Goal: Obtain resource: Obtain resource

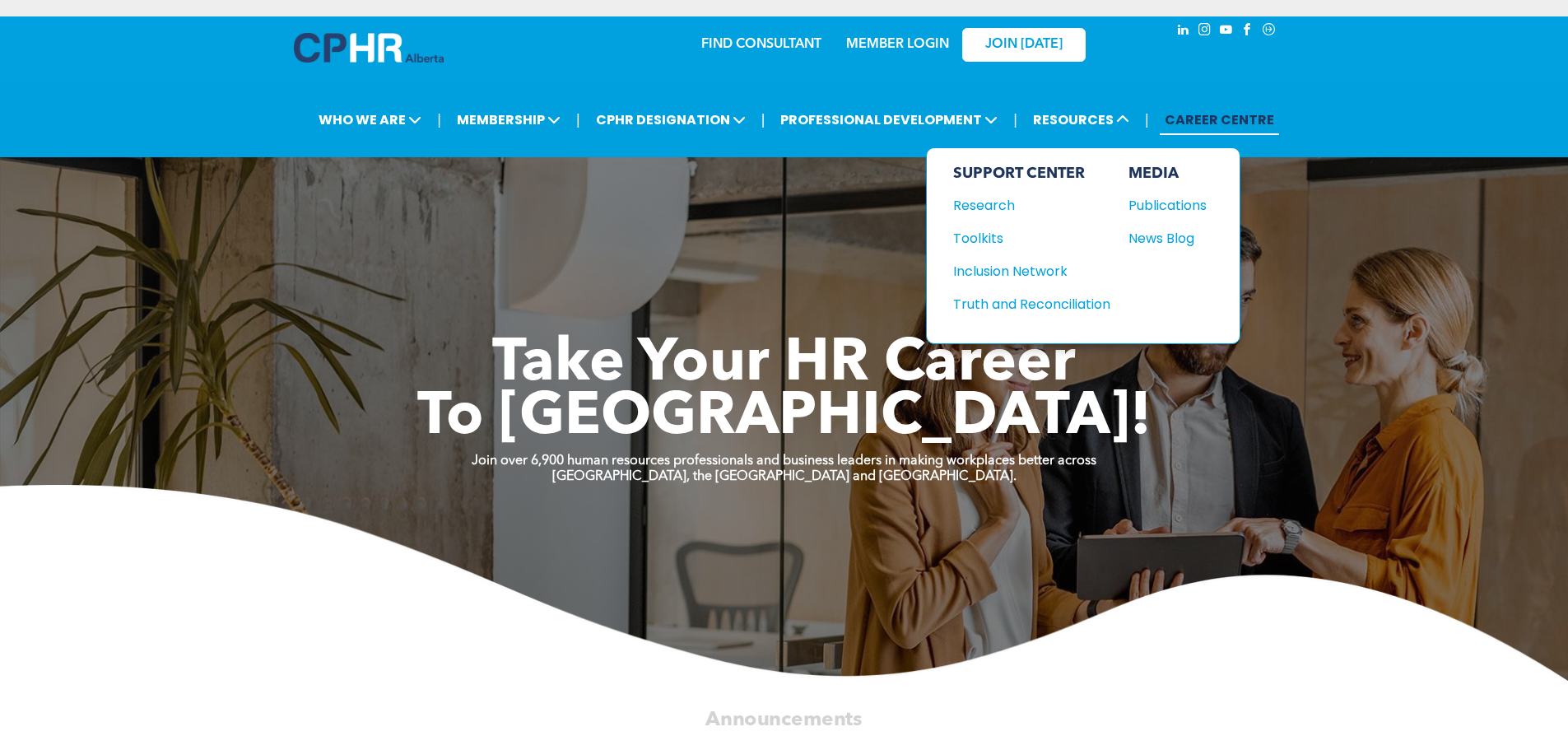
click at [970, 233] on div "Toolkits" at bounding box center [1024, 238] width 142 height 21
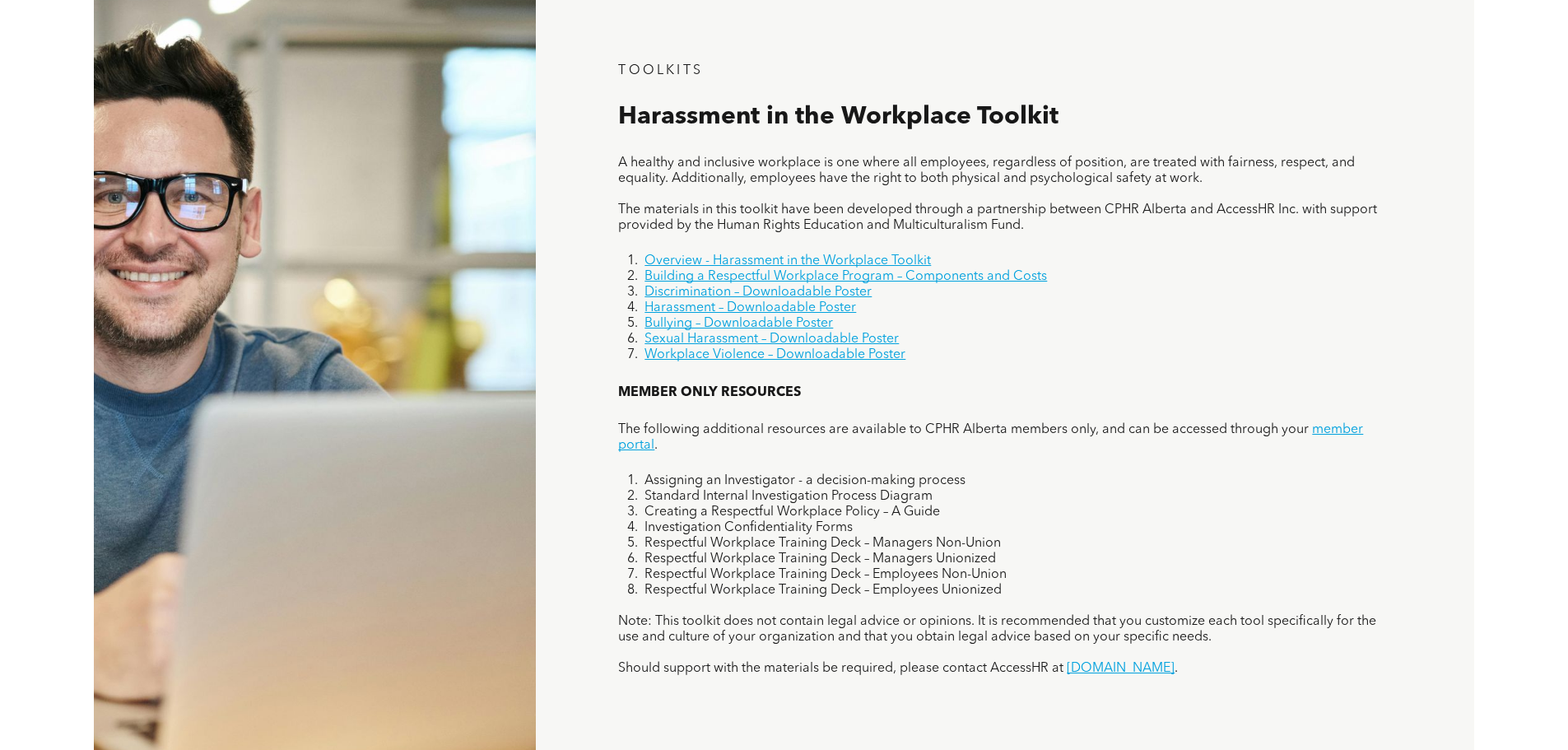
scroll to position [1070, 0]
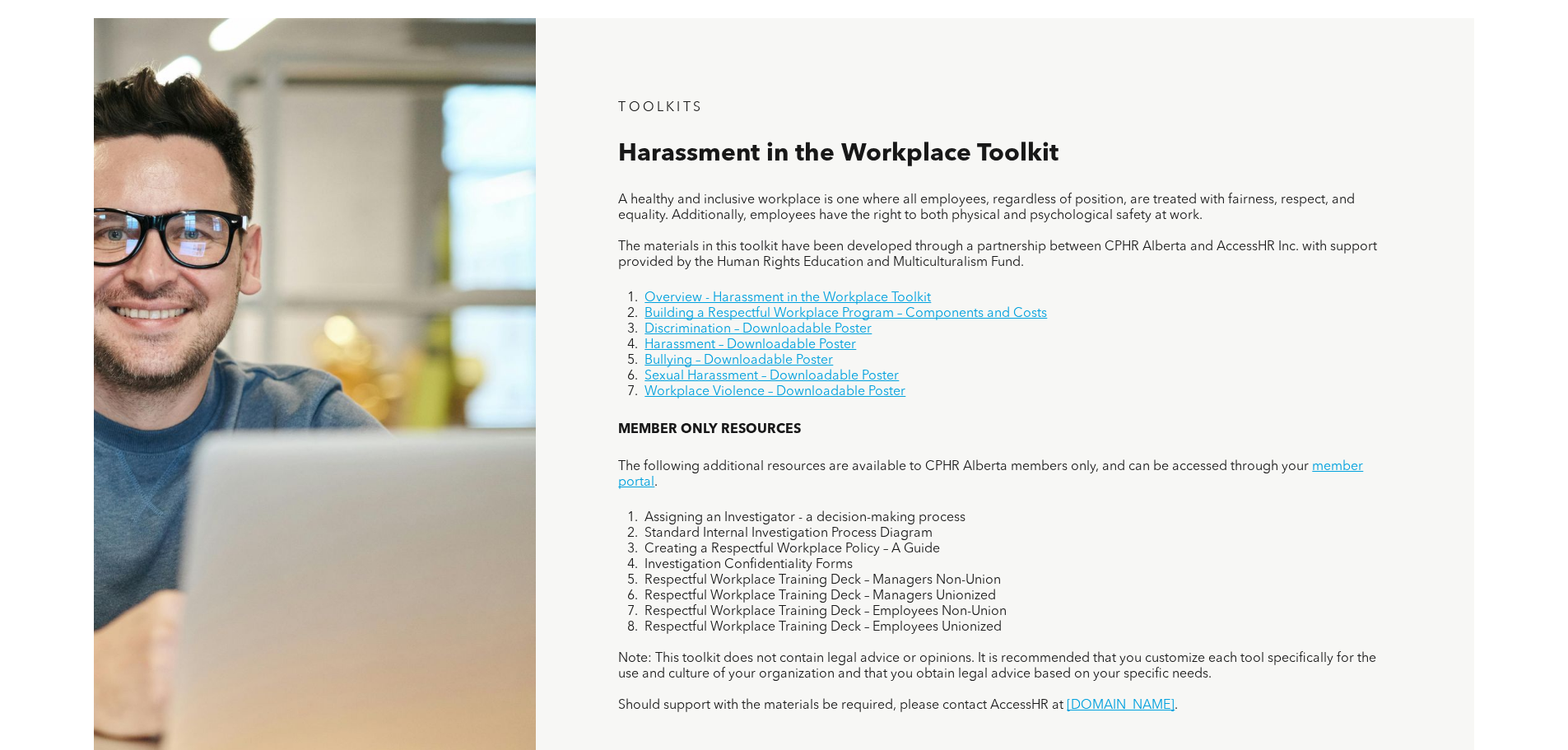
click at [739, 206] on span "A healthy and inclusive workplace is one where all employees, regardless of pos…" at bounding box center [986, 207] width 737 height 29
drag, startPoint x: 620, startPoint y: 200, endPoint x: 1052, endPoint y: 259, distance: 436.3
click at [1052, 259] on div "A healthy and inclusive workplace is one where all employees, regardless of pos…" at bounding box center [1004, 232] width 772 height 78
copy div "A healthy and inclusive workplace is one where all employees, regardless of pos…"
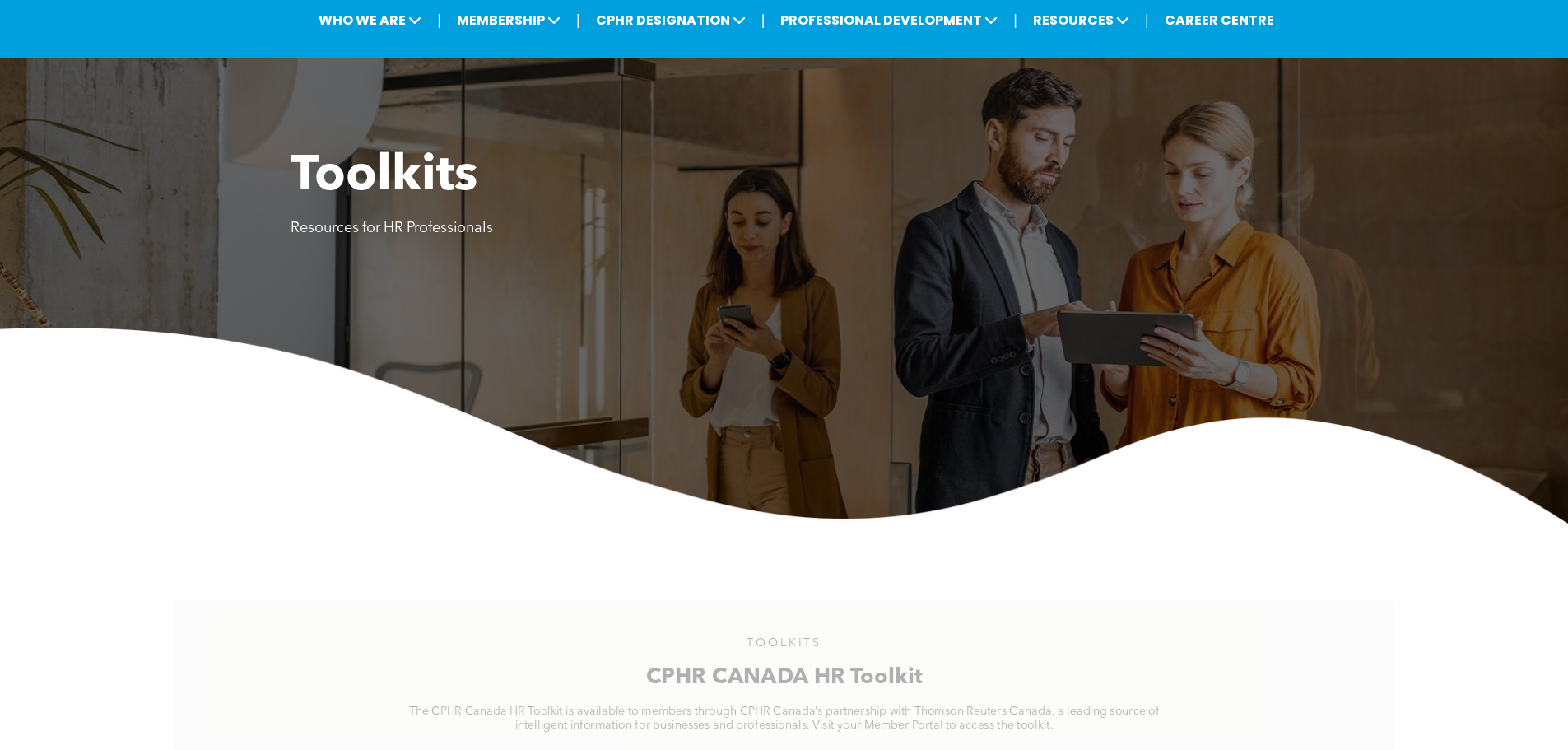
scroll to position [0, 0]
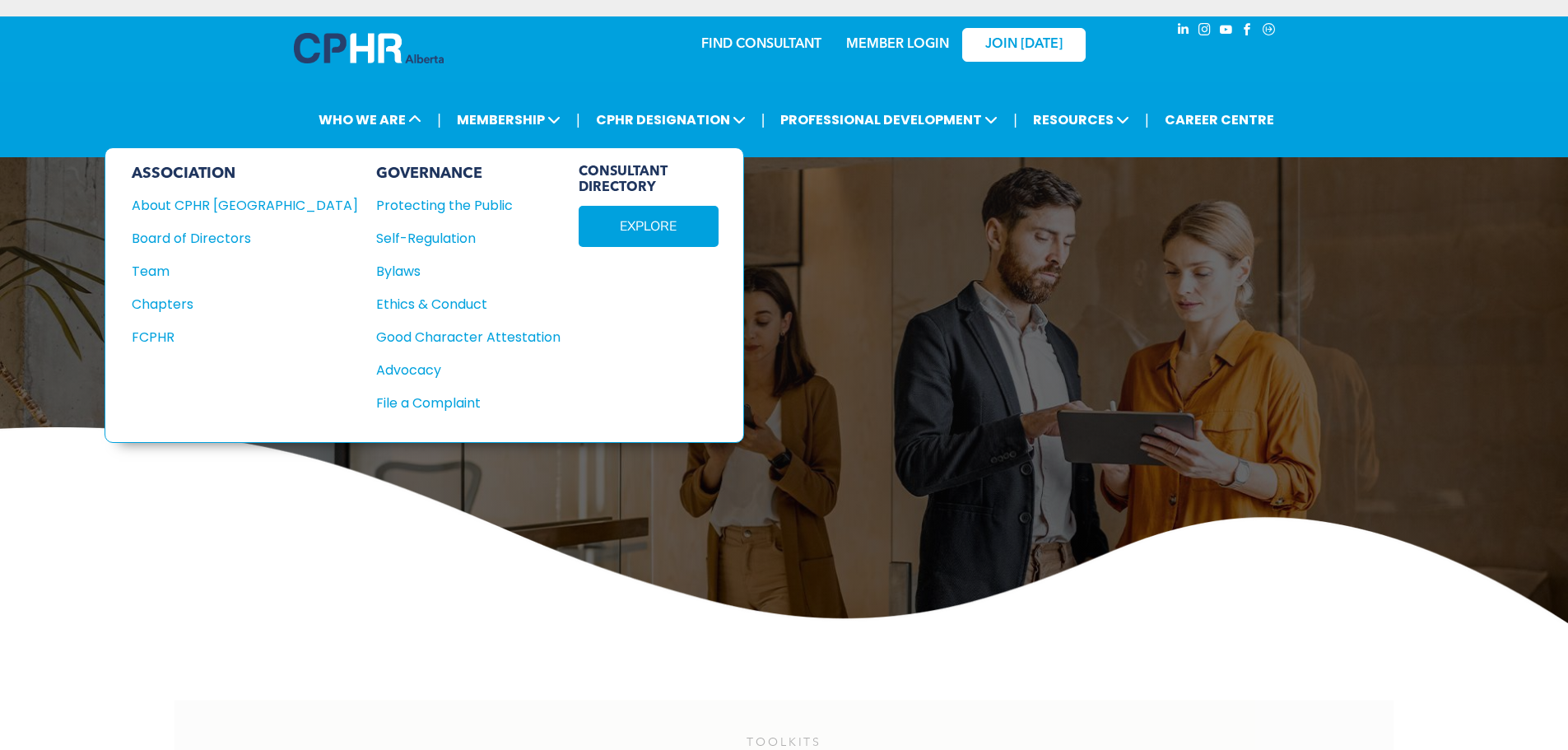
click at [184, 209] on div "About CPHR [GEOGRAPHIC_DATA]" at bounding box center [234, 205] width 204 height 21
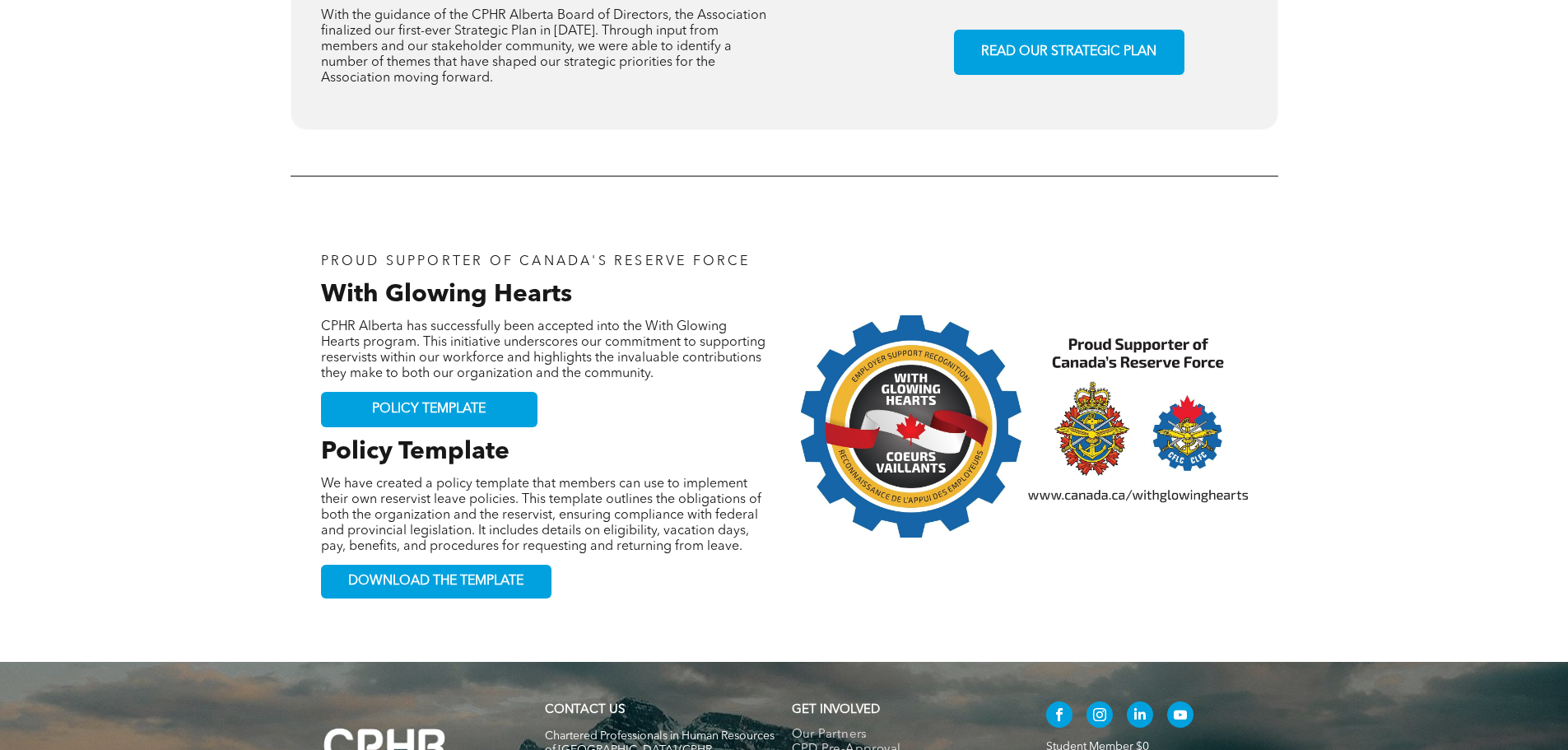
scroll to position [1564, 0]
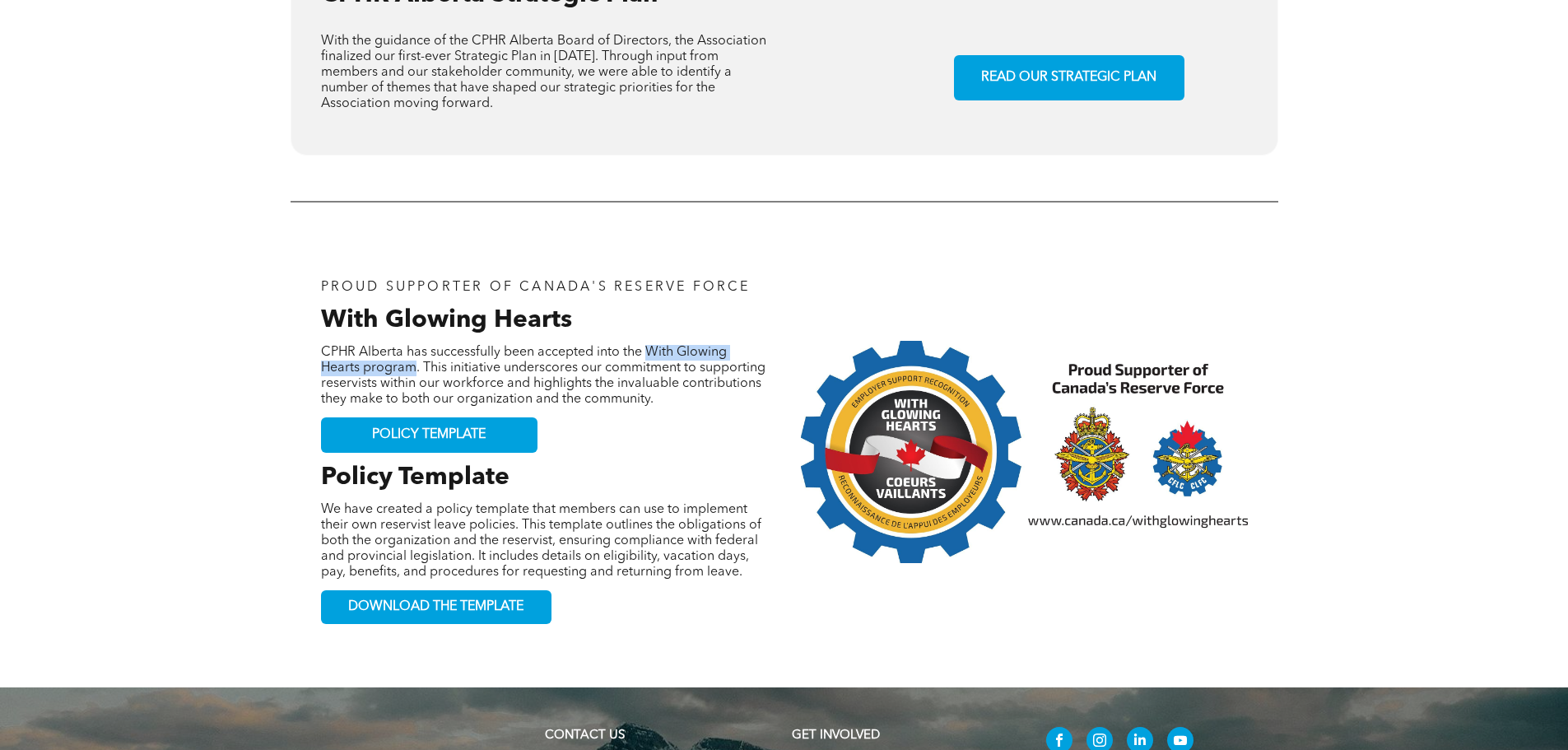
drag, startPoint x: 645, startPoint y: 255, endPoint x: 412, endPoint y: 275, distance: 234.7
click at [412, 346] on span "CPHR Alberta has successfully been accepted into the With Glowing Hearts progra…" at bounding box center [543, 376] width 445 height 60
copy span "With Glowing Hearts program"
click at [453, 599] on span "DOWNLOAD THE TEMPLATE" at bounding box center [435, 607] width 175 height 16
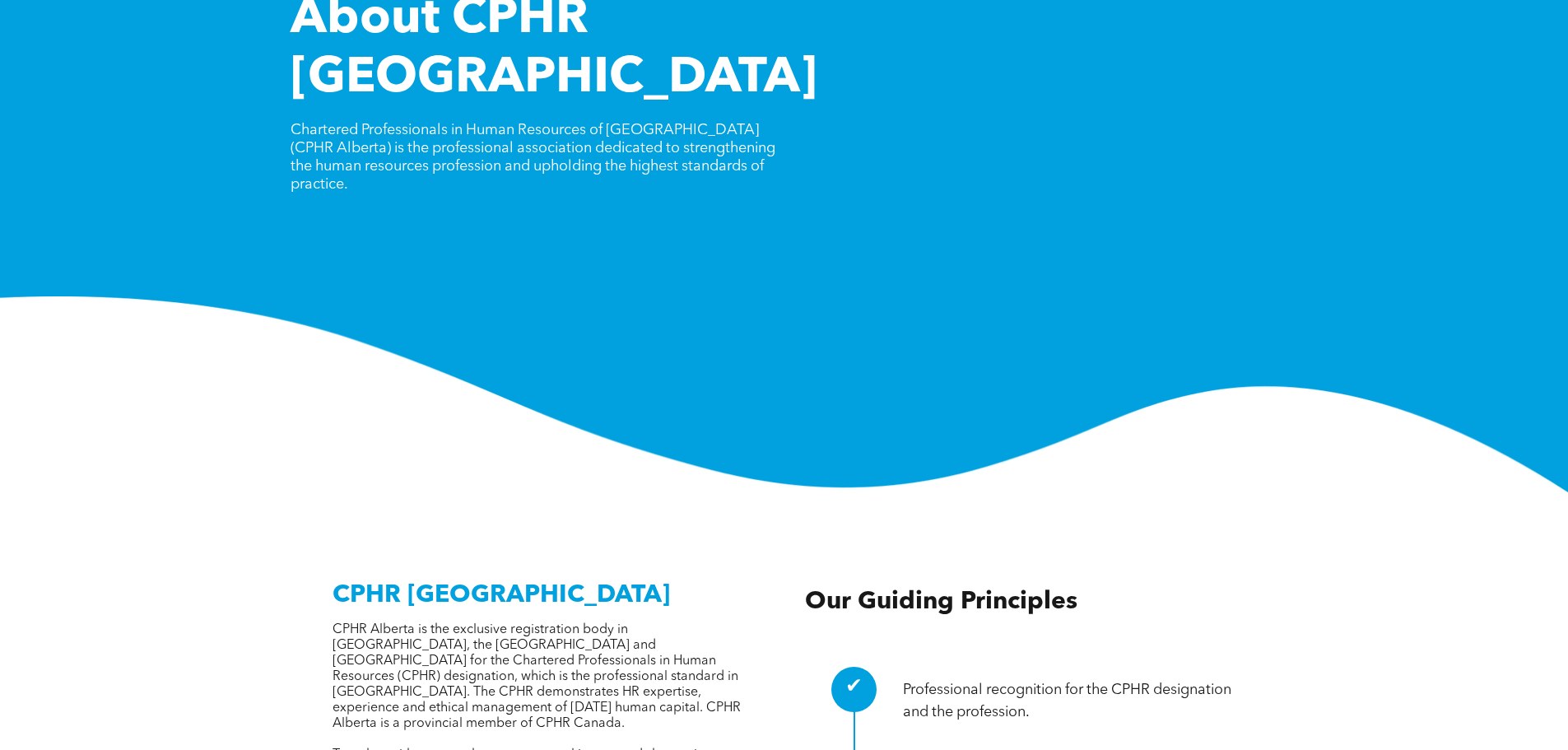
scroll to position [0, 0]
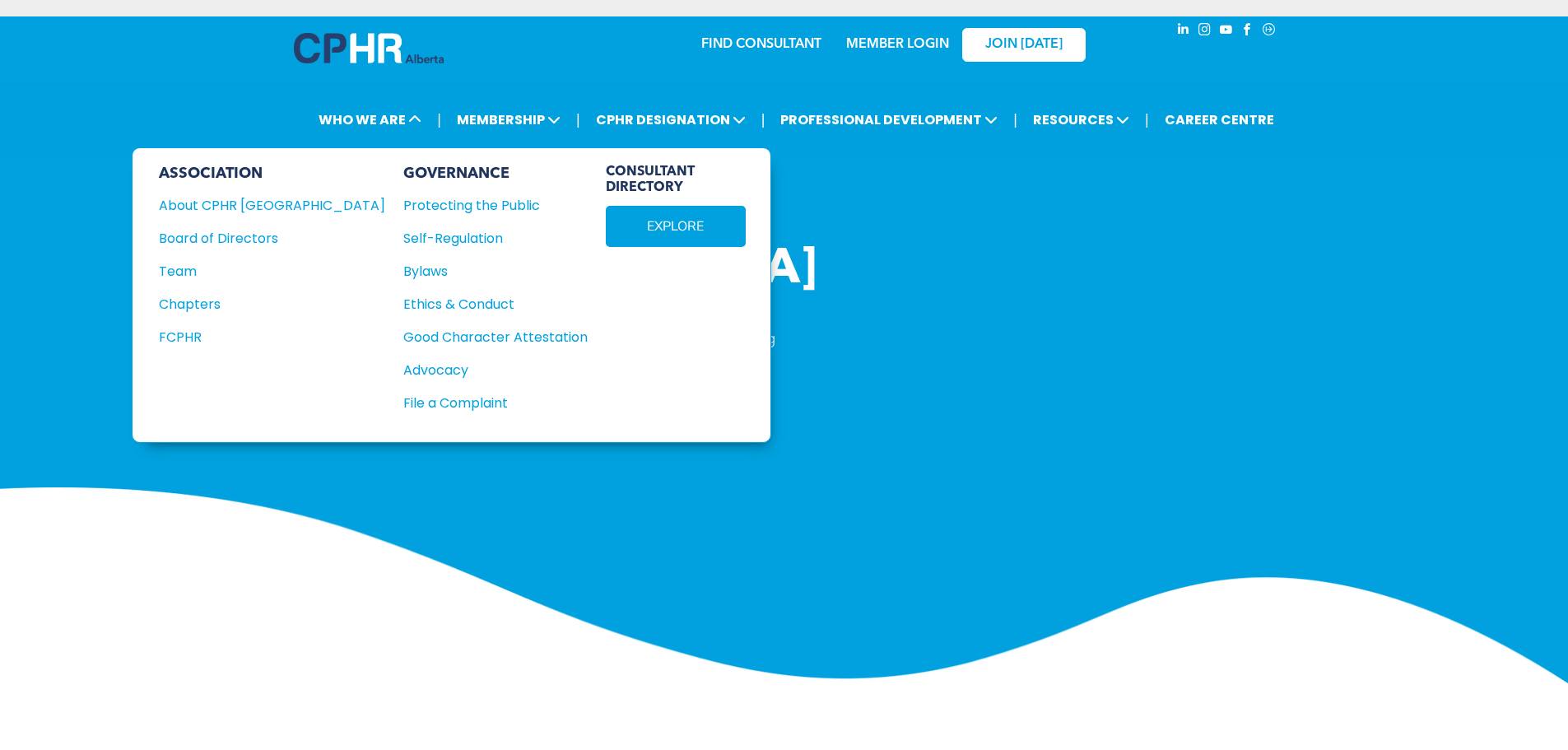
click at [606, 231] on link "EXPLORE" at bounding box center [676, 226] width 140 height 41
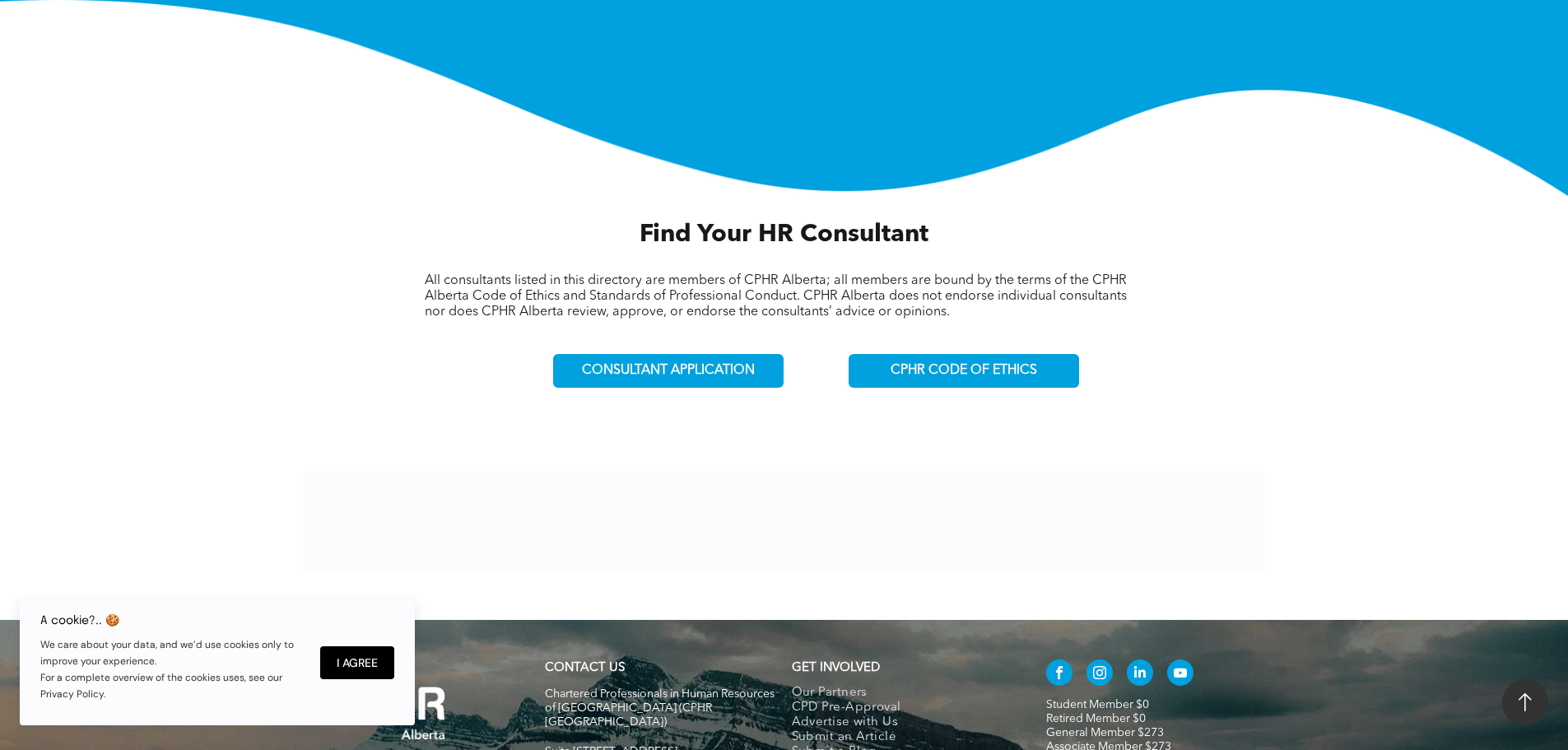
scroll to position [412, 0]
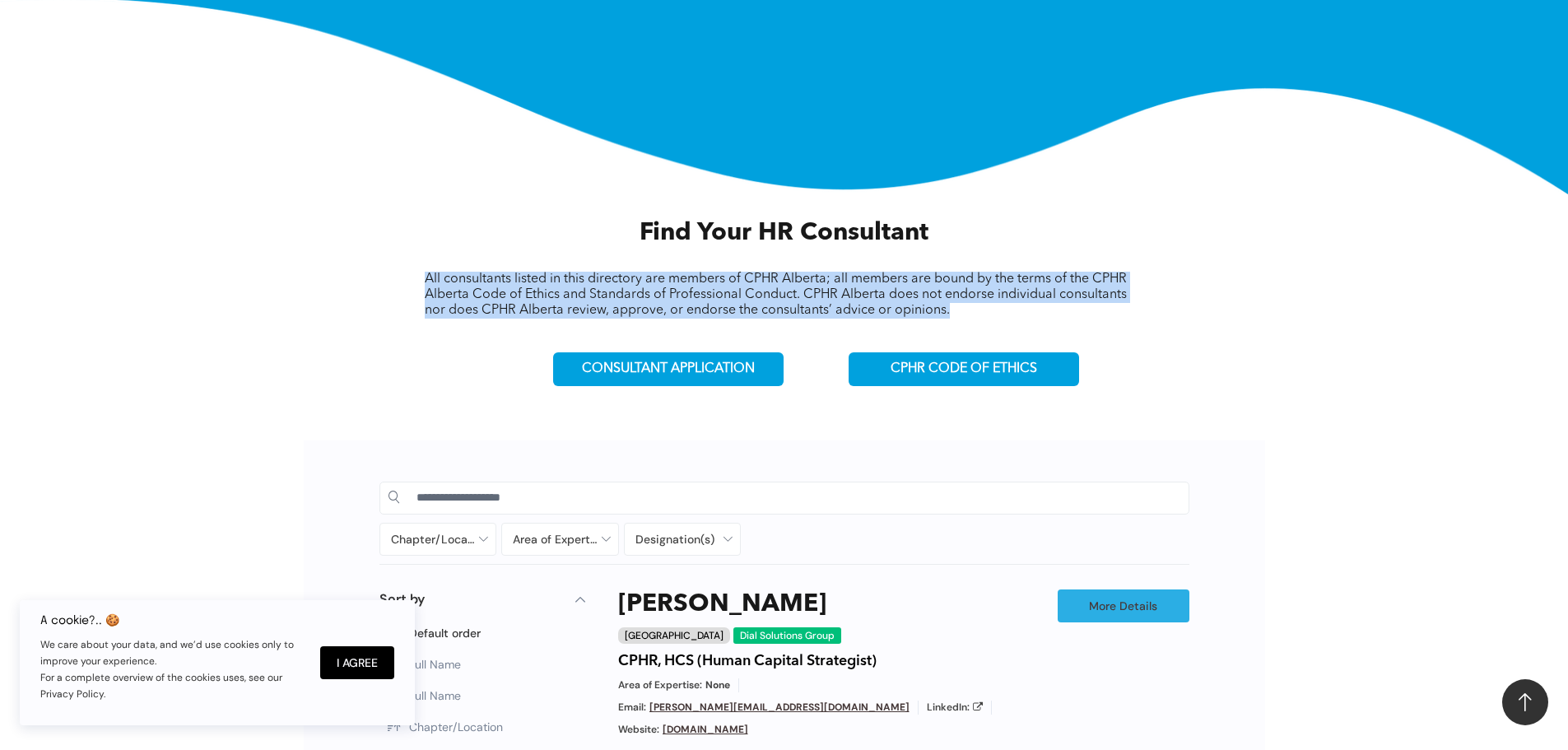
drag, startPoint x: 422, startPoint y: 277, endPoint x: 1129, endPoint y: 305, distance: 707.0
click at [1129, 305] on div "Find Your HR Consultant All consultants listed in this directory are members of…" at bounding box center [784, 307] width 925 height 195
copy span "All consultants listed in this directory are members of CPHR Alberta; all membe…"
